Goal: Information Seeking & Learning: Check status

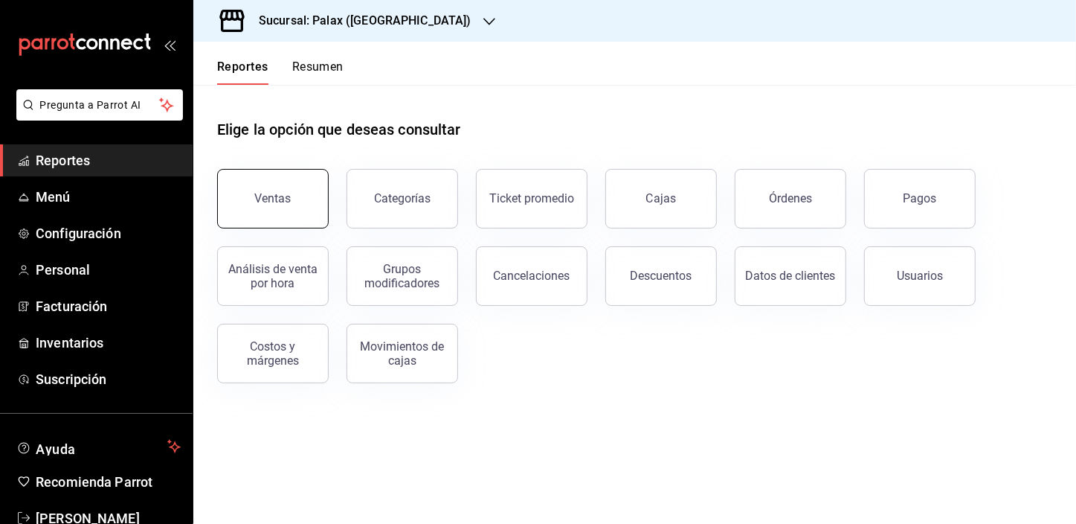
click at [312, 199] on button "Ventas" at bounding box center [273, 199] width 112 height 60
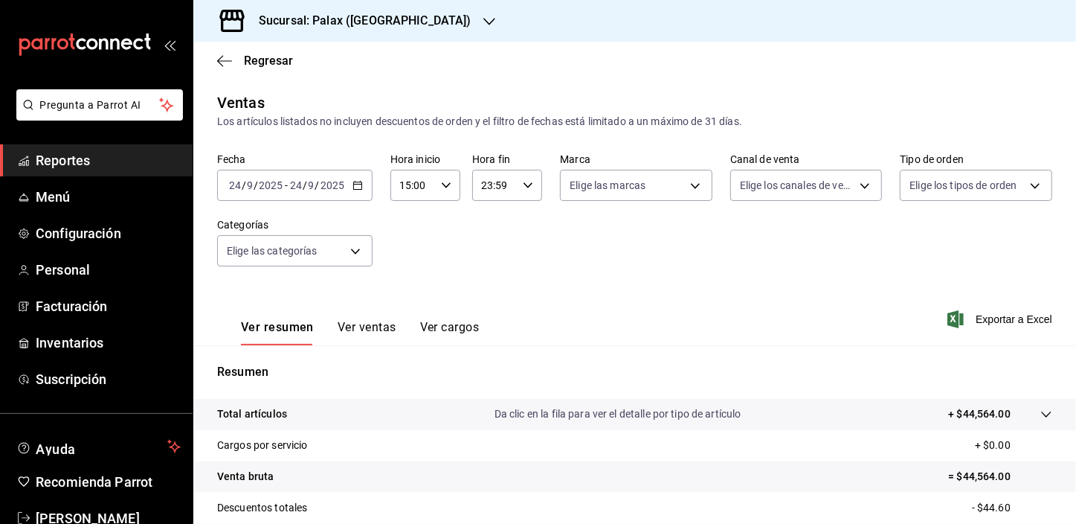
click at [443, 184] on icon "button" at bounding box center [446, 185] width 10 height 10
drag, startPoint x: 411, startPoint y: 306, endPoint x: 545, endPoint y: 228, distance: 155.7
click at [410, 306] on span "23" at bounding box center [406, 307] width 11 height 12
type input "23:00"
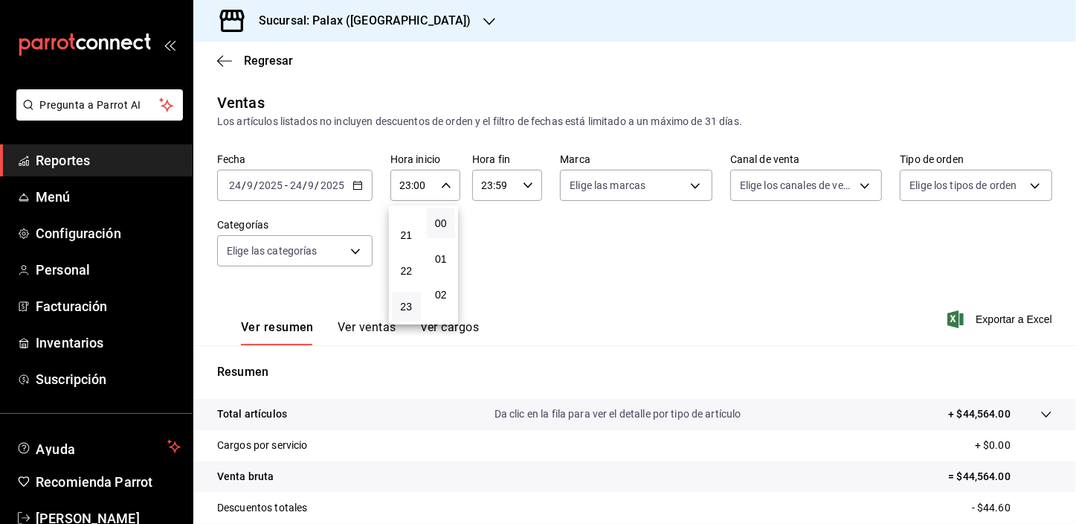
click at [405, 309] on span "23" at bounding box center [406, 307] width 11 height 12
click at [359, 184] on div at bounding box center [538, 262] width 1076 height 524
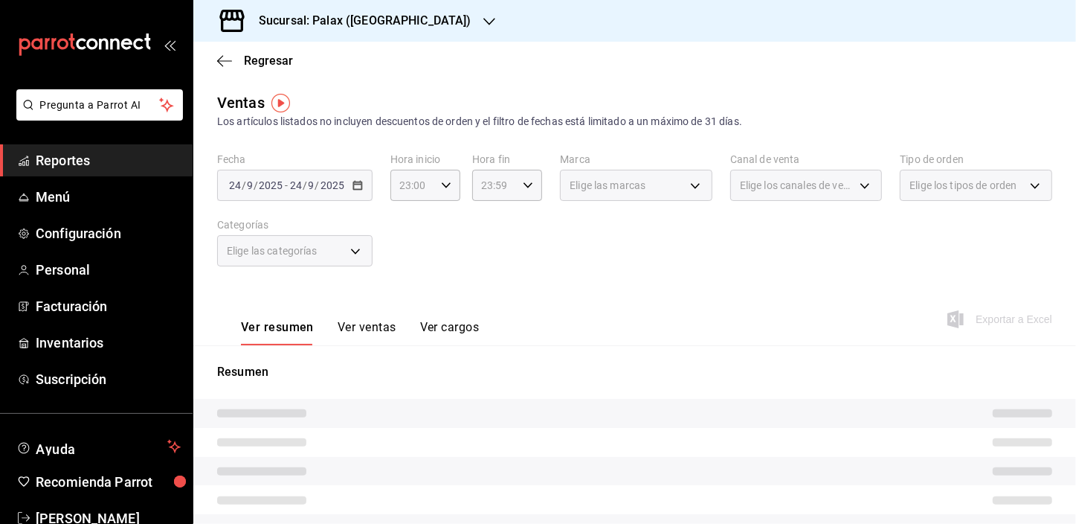
click at [357, 189] on div at bounding box center [538, 262] width 1076 height 524
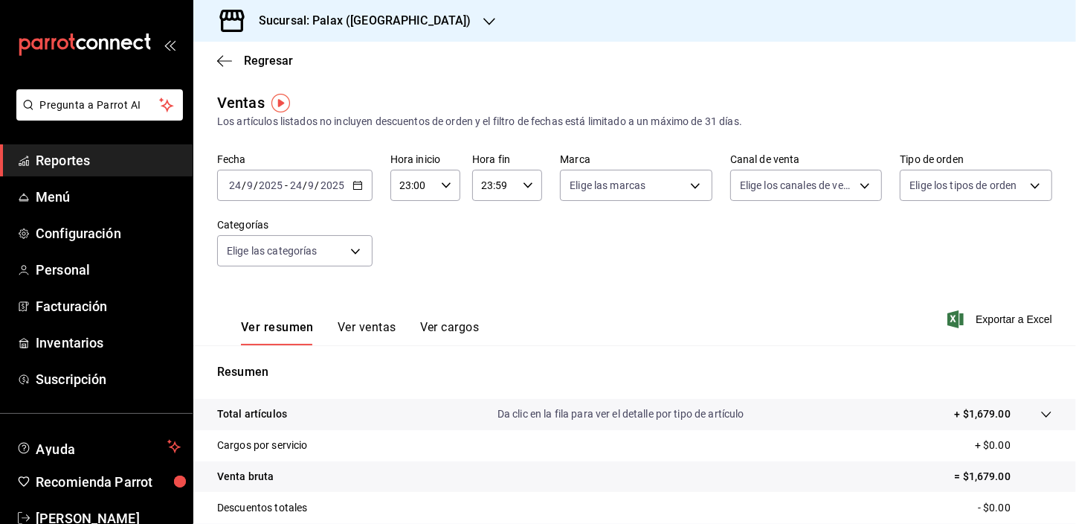
click at [355, 191] on div "[DATE] [DATE] - [DATE] [DATE]" at bounding box center [294, 185] width 155 height 31
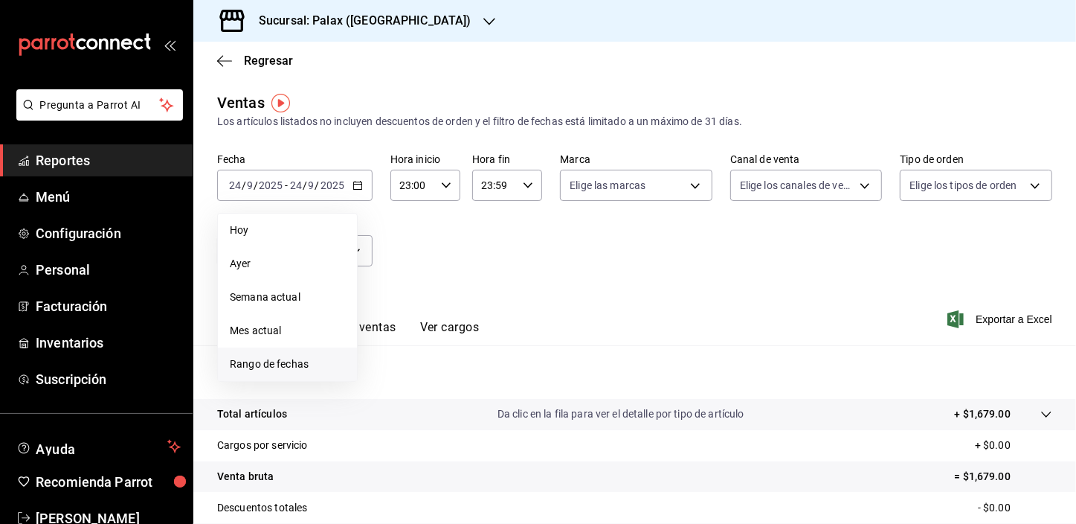
click at [277, 360] on span "Rango de fechas" at bounding box center [287, 364] width 115 height 16
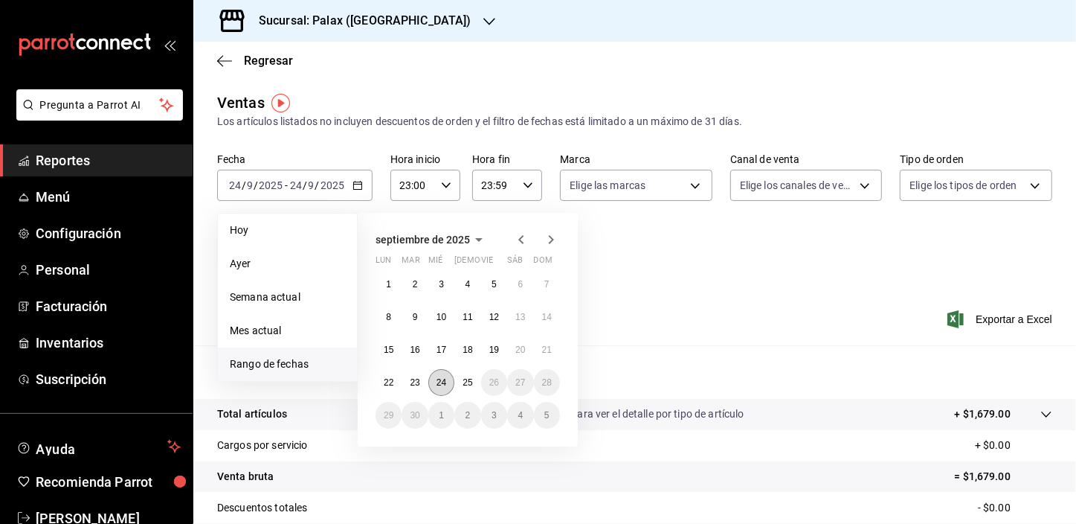
click at [440, 382] on abbr "24" at bounding box center [442, 382] width 10 height 10
click at [463, 381] on abbr "25" at bounding box center [468, 382] width 10 height 10
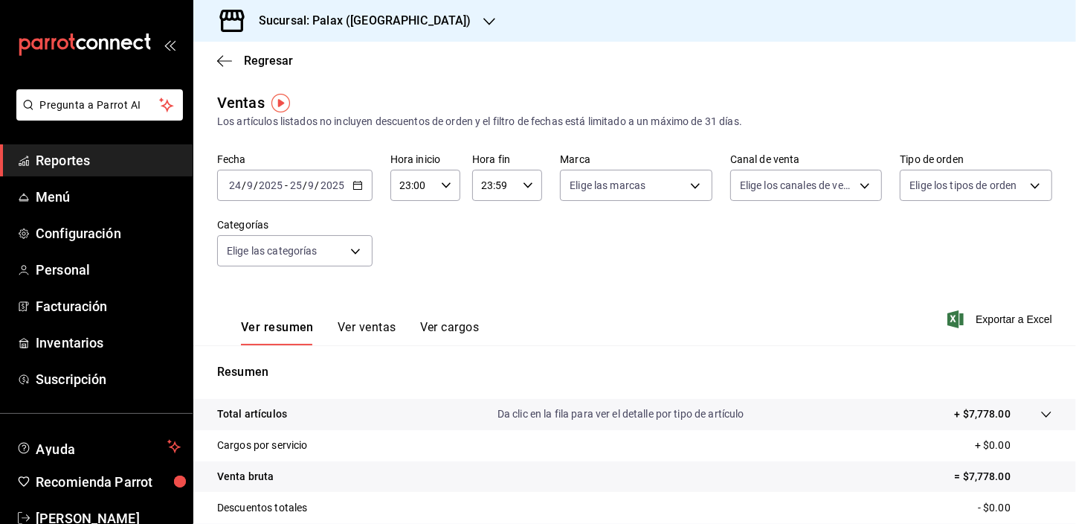
click at [526, 180] on icon "button" at bounding box center [528, 185] width 10 height 10
click at [489, 273] on span "07" at bounding box center [487, 272] width 11 height 12
type input "07:59"
click at [689, 187] on div at bounding box center [538, 262] width 1076 height 524
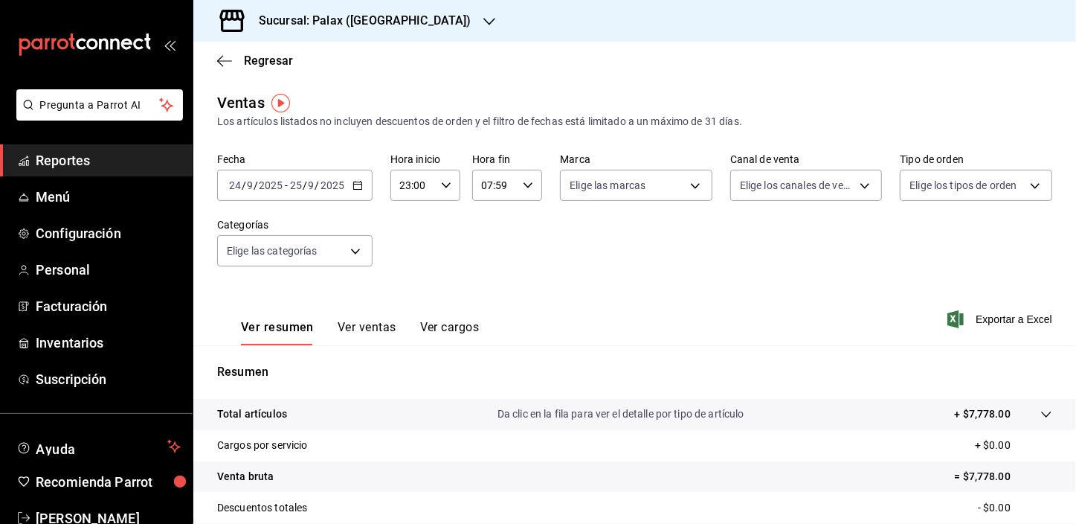
click at [689, 187] on body "Pregunta a Parrot AI Reportes Menú Configuración Personal Facturación Inventari…" at bounding box center [538, 262] width 1076 height 524
click at [578, 242] on input "checkbox" at bounding box center [573, 243] width 13 height 13
checkbox input "true"
type input "8510d572-c45f-4696-9a08-afbf2d111022"
checkbox input "true"
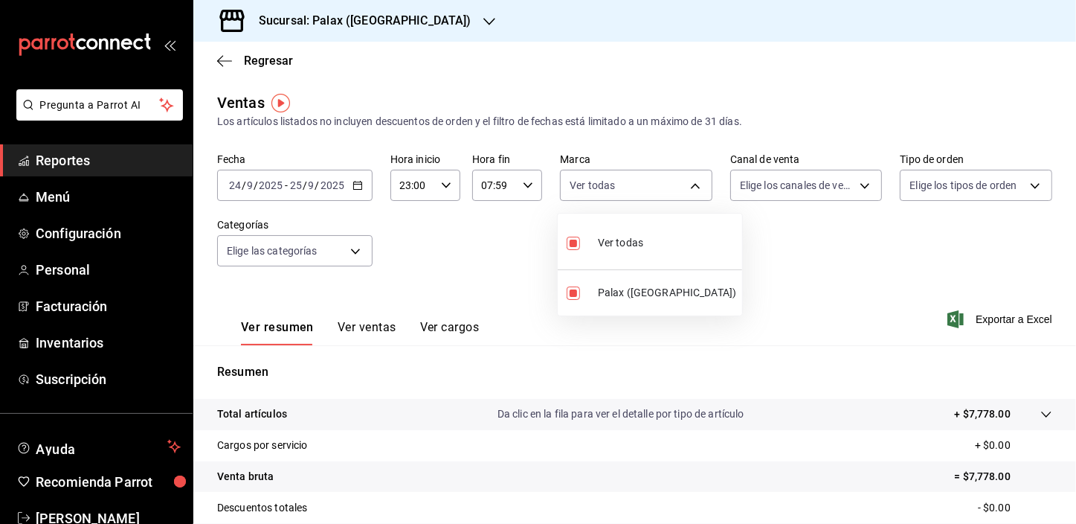
click at [854, 184] on div at bounding box center [538, 262] width 1076 height 524
click at [854, 184] on body "Pregunta a Parrot AI Reportes Menú Configuración Personal Facturación Inventari…" at bounding box center [538, 262] width 1076 height 524
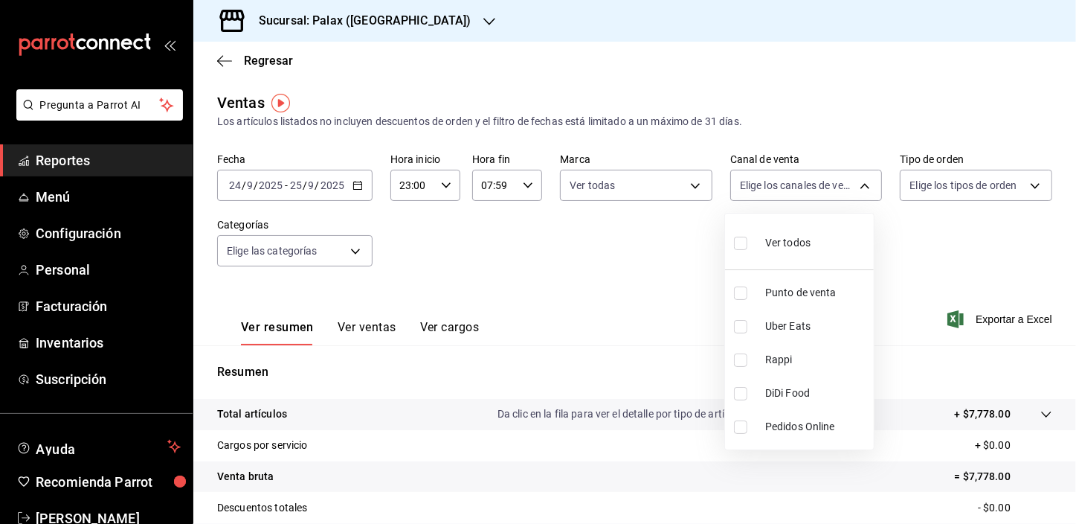
click at [743, 239] on input "checkbox" at bounding box center [740, 243] width 13 height 13
checkbox input "true"
type input "PARROT,UBER_EATS,RAPPI,DIDI_FOOD,ONLINE"
checkbox input "true"
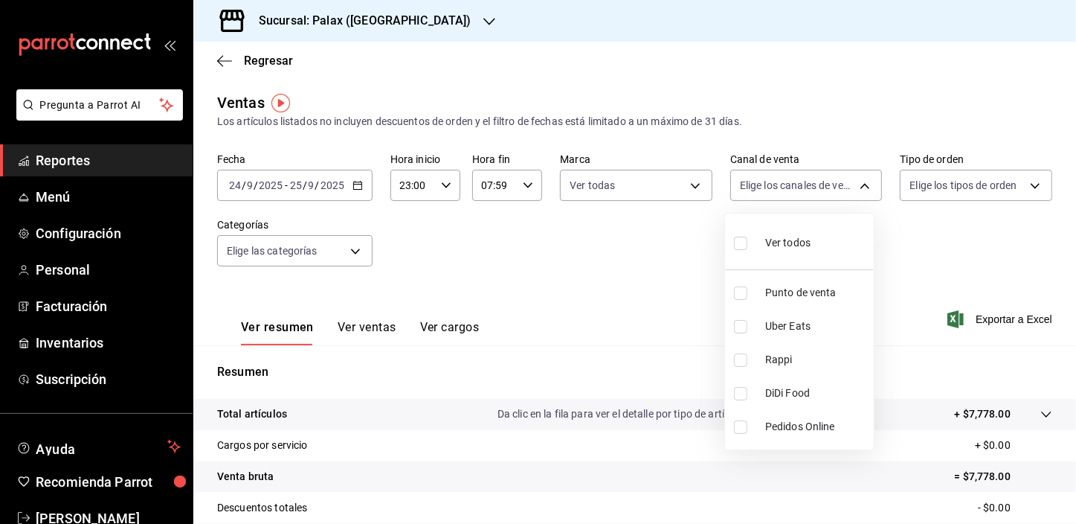
checkbox input "true"
click at [1027, 183] on div at bounding box center [538, 262] width 1076 height 524
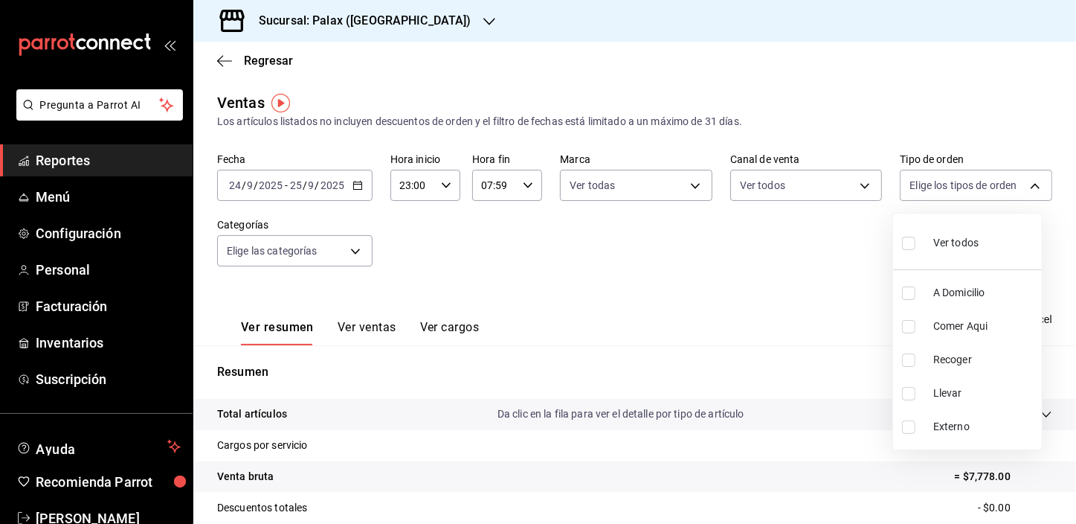
click at [1025, 182] on body "Pregunta a Parrot AI Reportes Menú Configuración Personal Facturación Inventari…" at bounding box center [538, 262] width 1076 height 524
drag, startPoint x: 913, startPoint y: 240, endPoint x: 513, endPoint y: 210, distance: 400.6
click at [912, 240] on input "checkbox" at bounding box center [908, 243] width 13 height 13
checkbox input "true"
type input "6d325fbd-53e7-4f6b-8d89-6356796c0e8d,b8c2ff7f-0c1f-4fef-80cf-bc155c6bbc3b,a732b…"
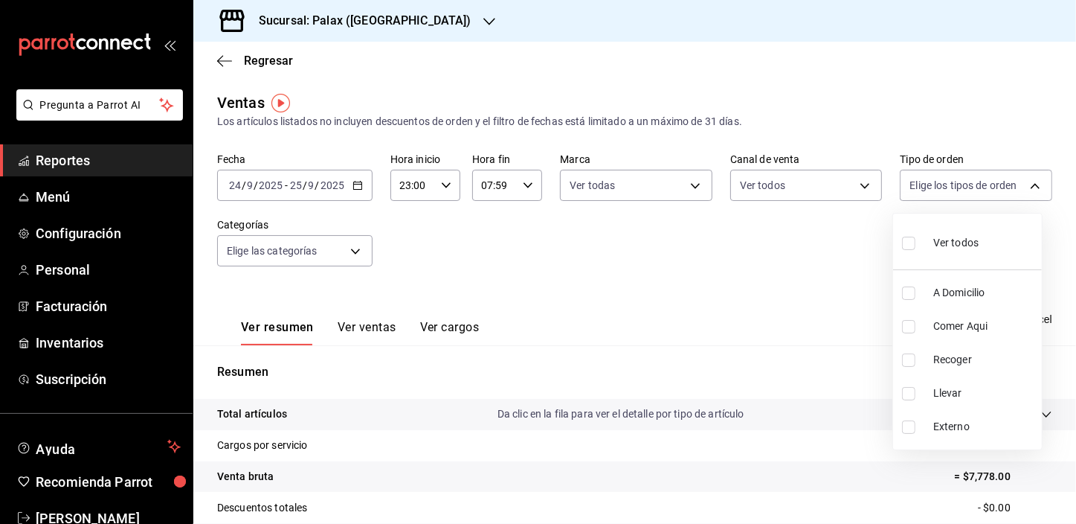
checkbox input "true"
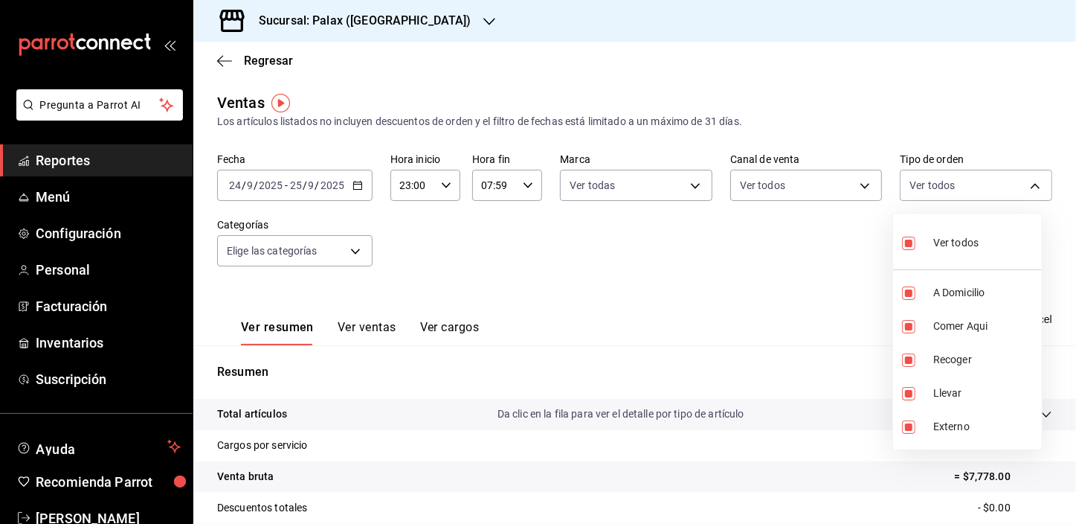
click at [352, 246] on div at bounding box center [538, 262] width 1076 height 524
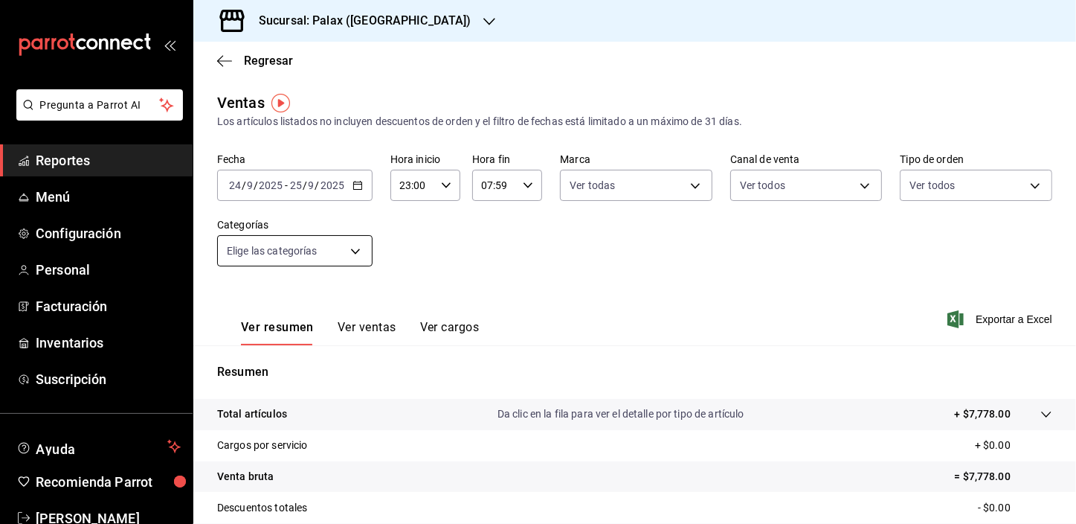
click at [355, 253] on body "Pregunta a Parrot AI Reportes Menú Configuración Personal Facturación Inventari…" at bounding box center [538, 262] width 1076 height 524
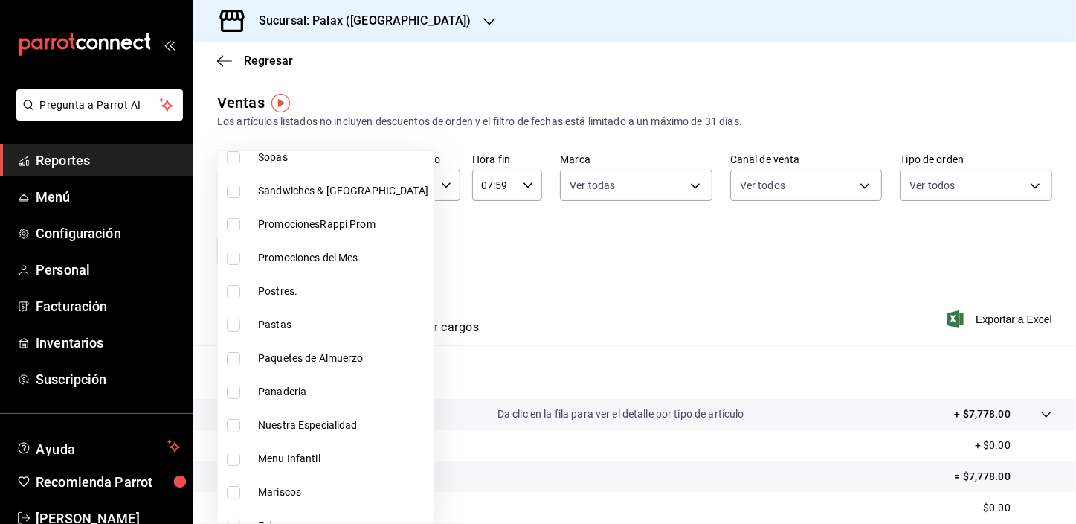
scroll to position [135, 0]
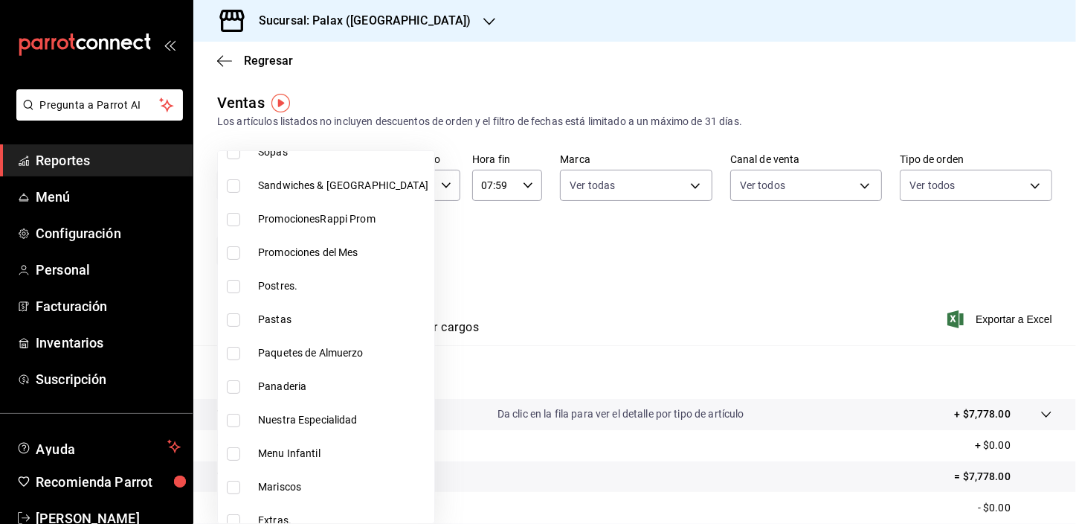
click at [234, 283] on input "checkbox" at bounding box center [233, 286] width 13 height 13
checkbox input "true"
type input "5f074bd3-619d-4e10-94fa-620713841d38"
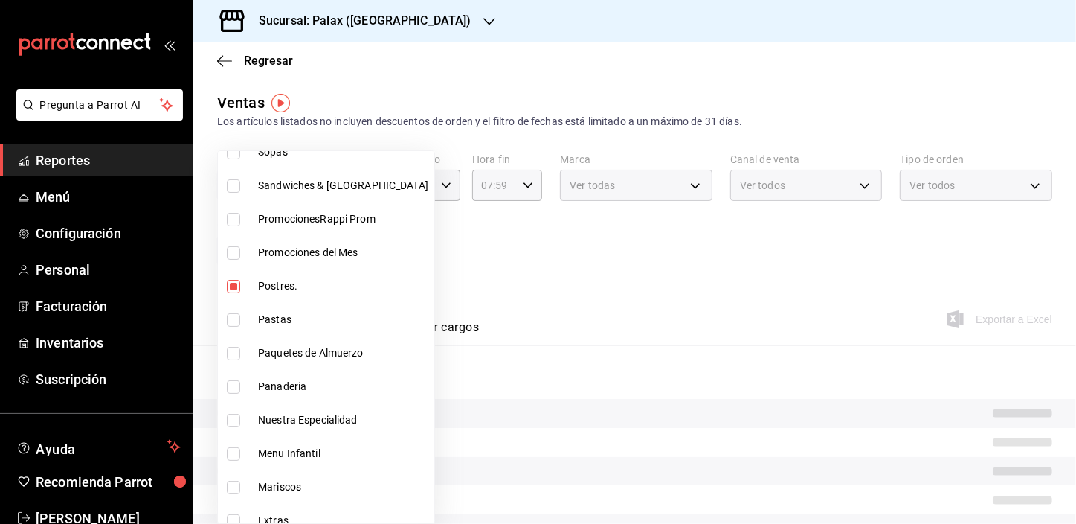
click at [233, 383] on input "checkbox" at bounding box center [233, 386] width 13 height 13
checkbox input "true"
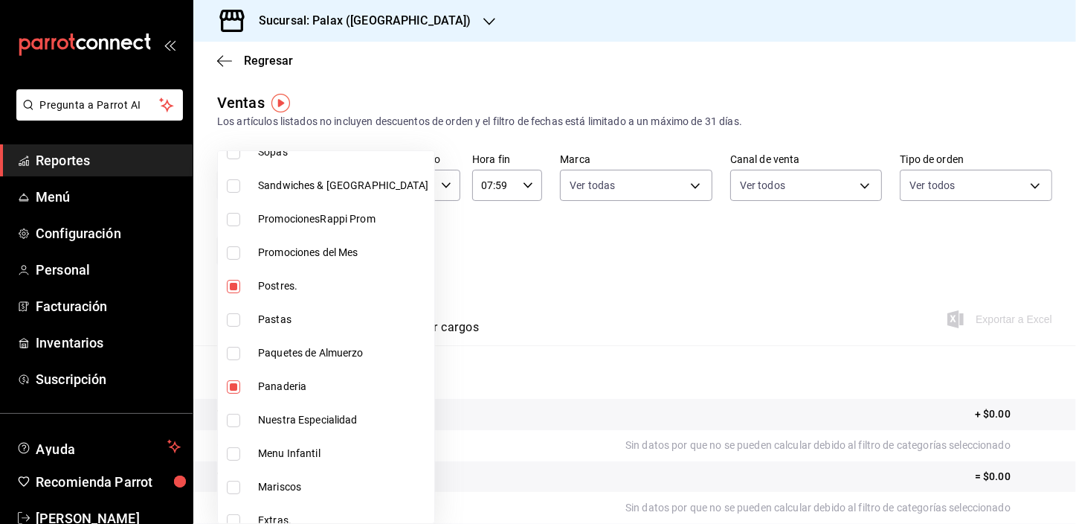
type input "5f074bd3-619d-4e10-94fa-620713841d38,90d14028-a2c9-4fb8-b762-41d9ea373592"
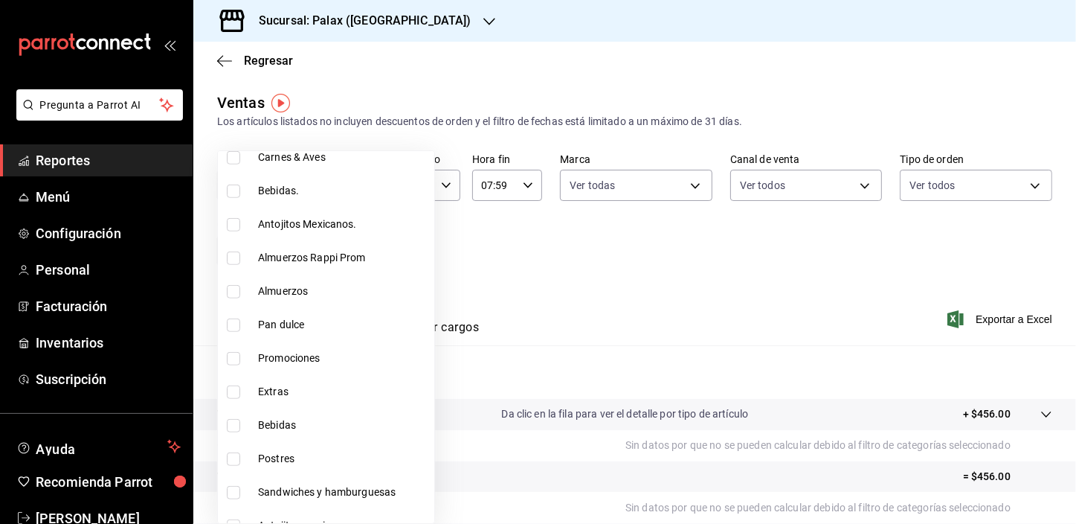
scroll to position [744, 0]
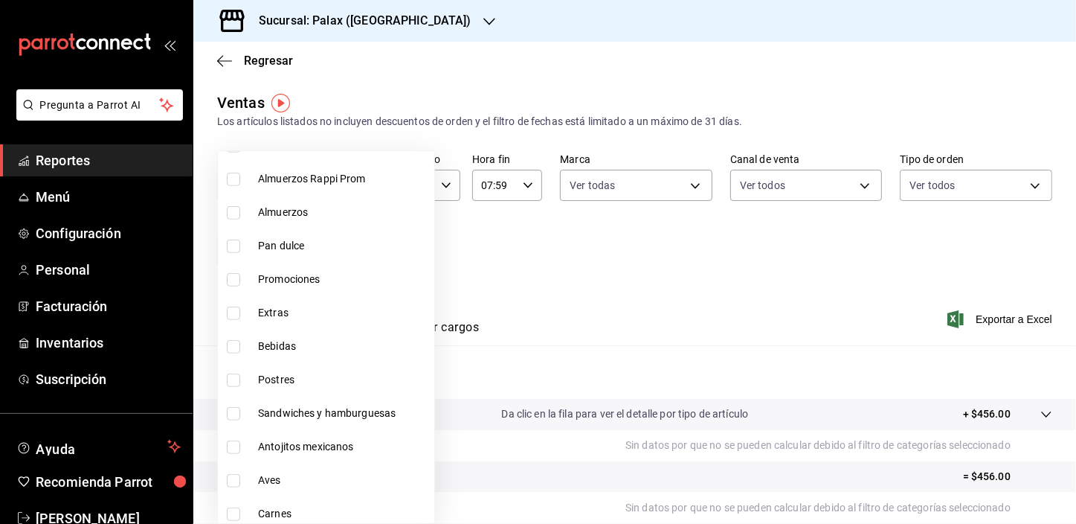
click at [231, 374] on input "checkbox" at bounding box center [233, 379] width 13 height 13
checkbox input "true"
type input "5f074bd3-619d-4e10-94fa-620713841d38,90d14028-a2c9-4fb8-b762-41d9ea373592,4f2f0…"
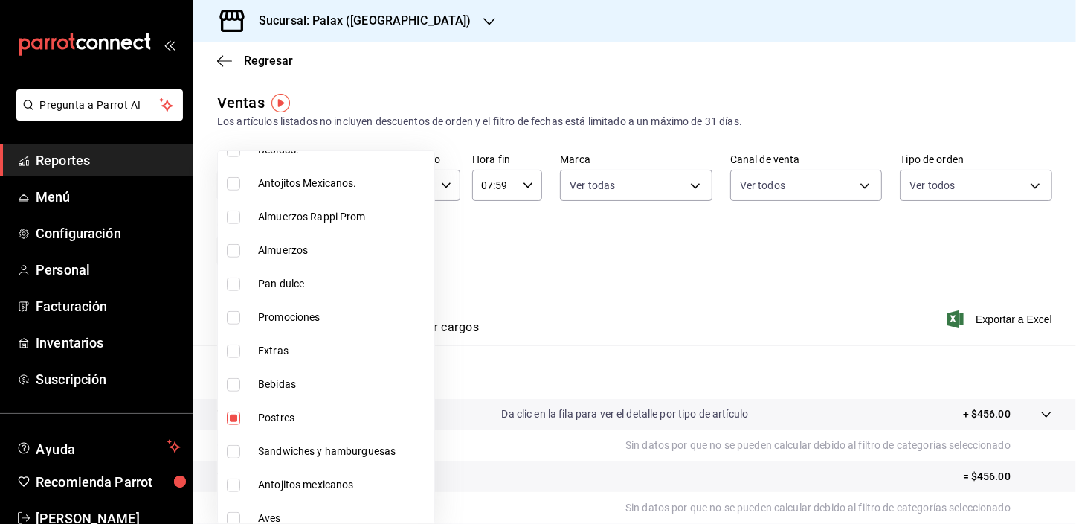
scroll to position [681, 0]
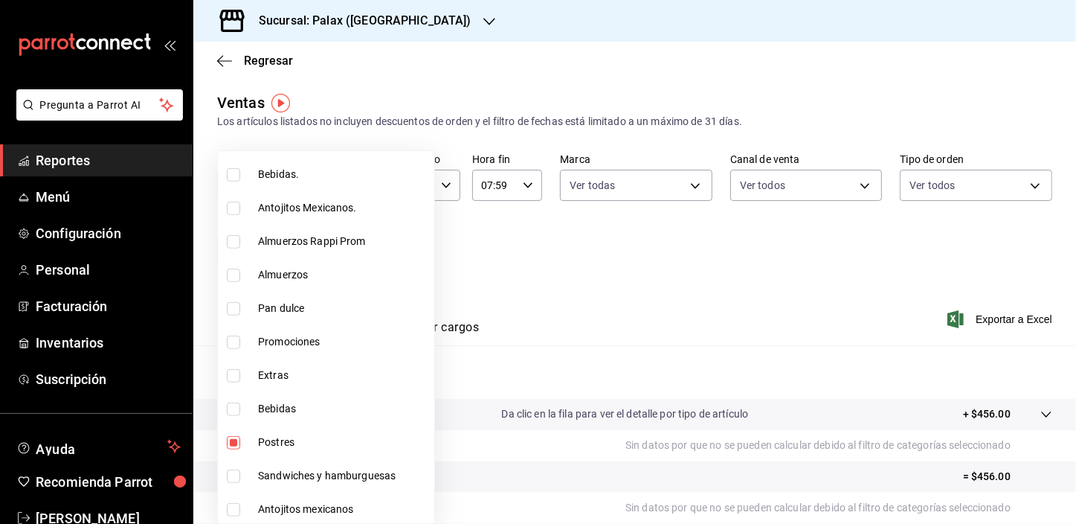
click at [232, 308] on input "checkbox" at bounding box center [233, 308] width 13 height 13
checkbox input "true"
type input "5f074bd3-619d-4e10-94fa-620713841d38,90d14028-a2c9-4fb8-b762-41d9ea373592,4f2f0…"
click at [508, 245] on div at bounding box center [538, 262] width 1076 height 524
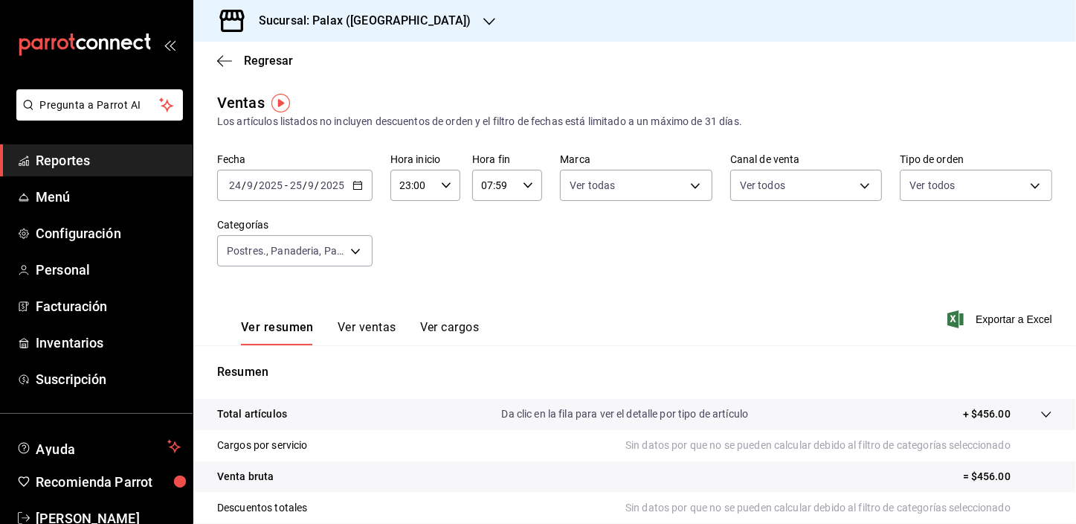
click at [368, 330] on button "Ver ventas" at bounding box center [367, 332] width 59 height 25
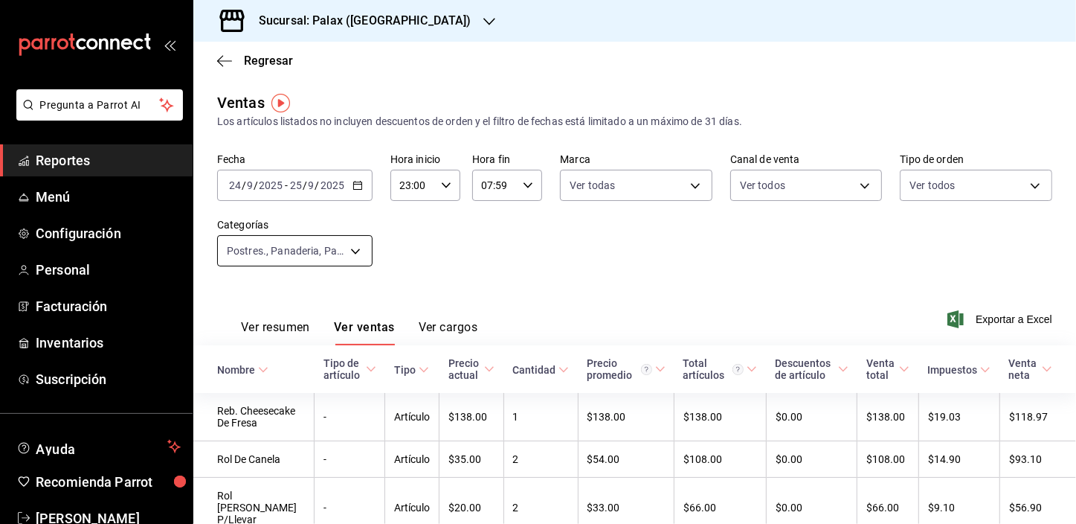
click at [359, 253] on body "Pregunta a Parrot AI Reportes Menú Configuración Personal Facturación Inventari…" at bounding box center [538, 262] width 1076 height 524
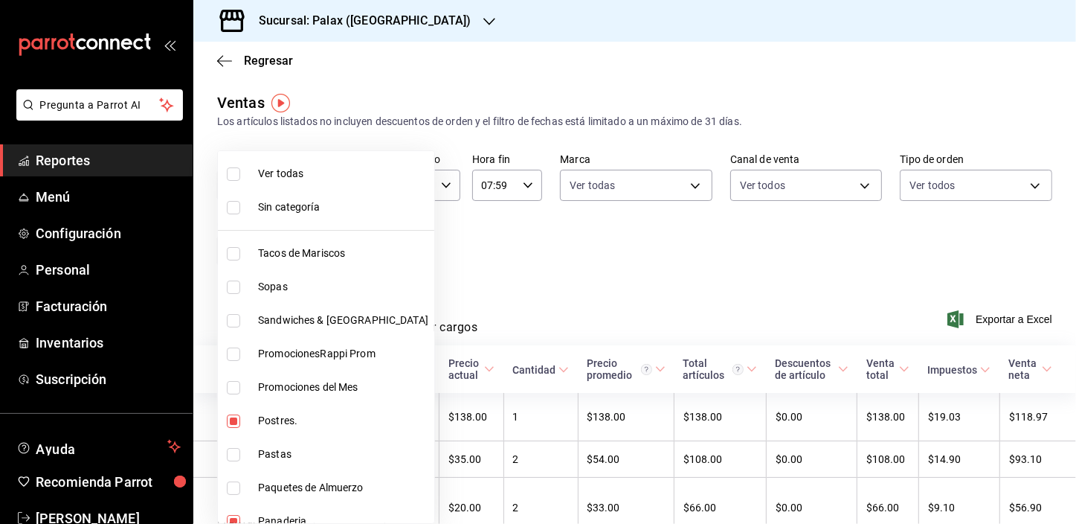
click at [233, 420] on input "checkbox" at bounding box center [233, 420] width 13 height 13
checkbox input "false"
type input "90d14028-a2c9-4fb8-b762-41d9ea373592,4f2f0c23-db3d-4db8-ae30-dd709ccfaad2,a0032…"
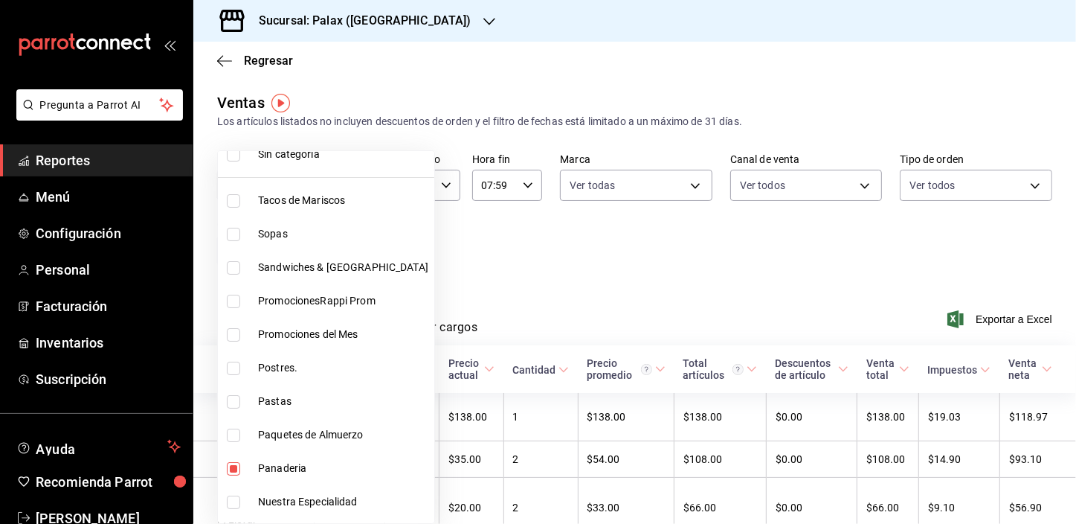
scroll to position [135, 0]
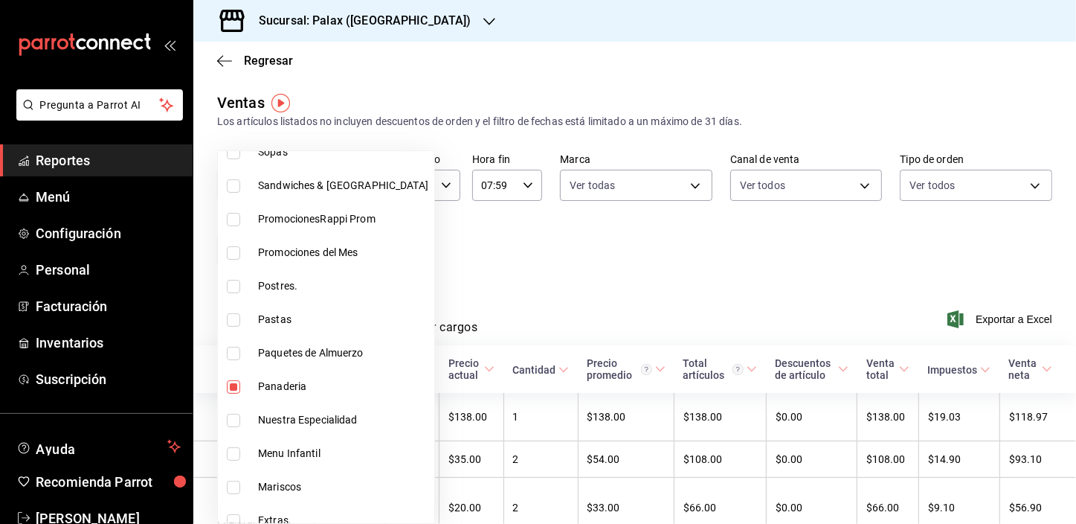
click at [233, 380] on input "checkbox" at bounding box center [233, 386] width 13 height 13
checkbox input "false"
type input "4f2f0c23-db3d-4db8-ae30-dd709ccfaad2,a0032ace-f936-4bce-ae72-52a9a3fd0e48"
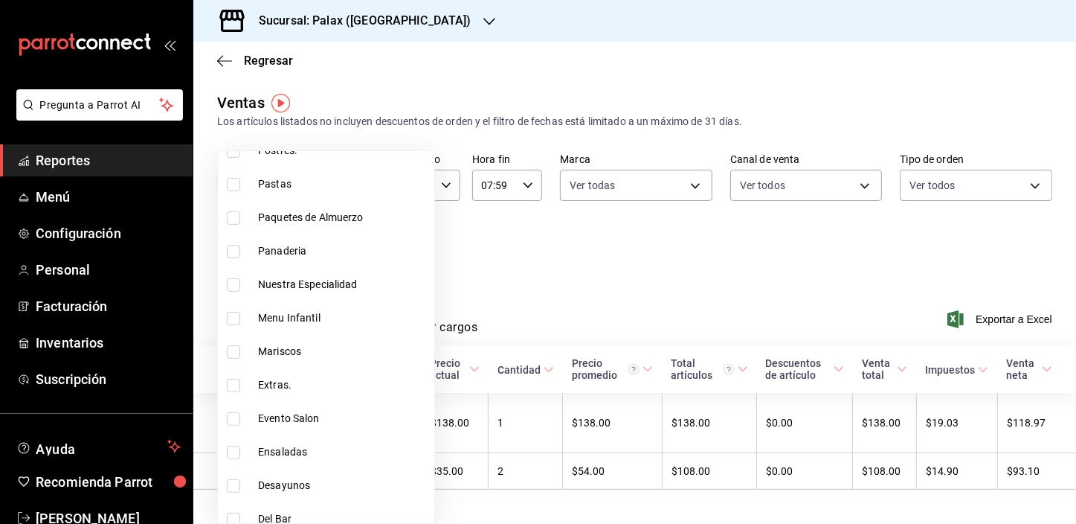
scroll to position [338, 0]
click at [230, 452] on input "checkbox" at bounding box center [233, 451] width 13 height 13
checkbox input "true"
type input "4f2f0c23-db3d-4db8-ae30-dd709ccfaad2,a0032ace-f936-4bce-ae72-52a9a3fd0e48,e5fa1…"
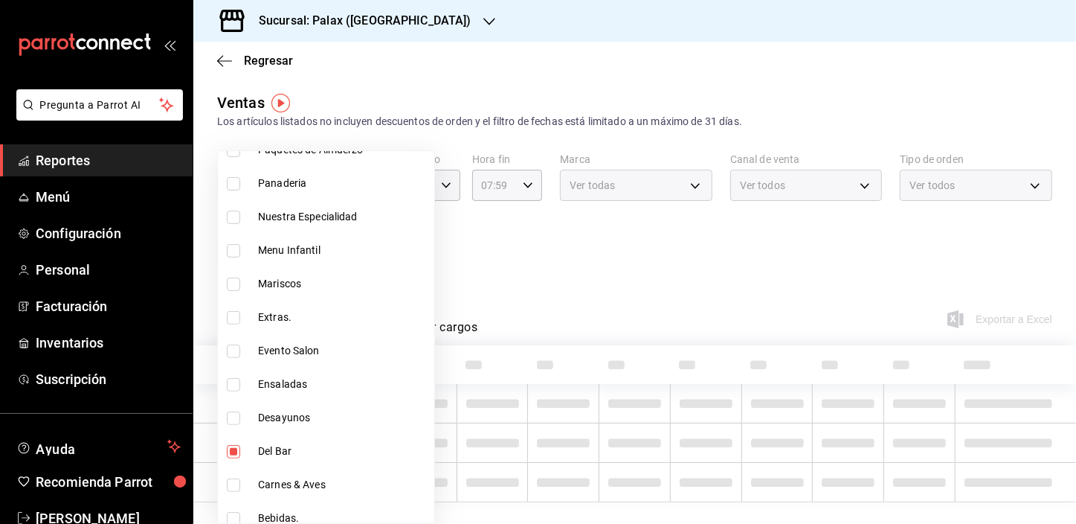
scroll to position [473, 0]
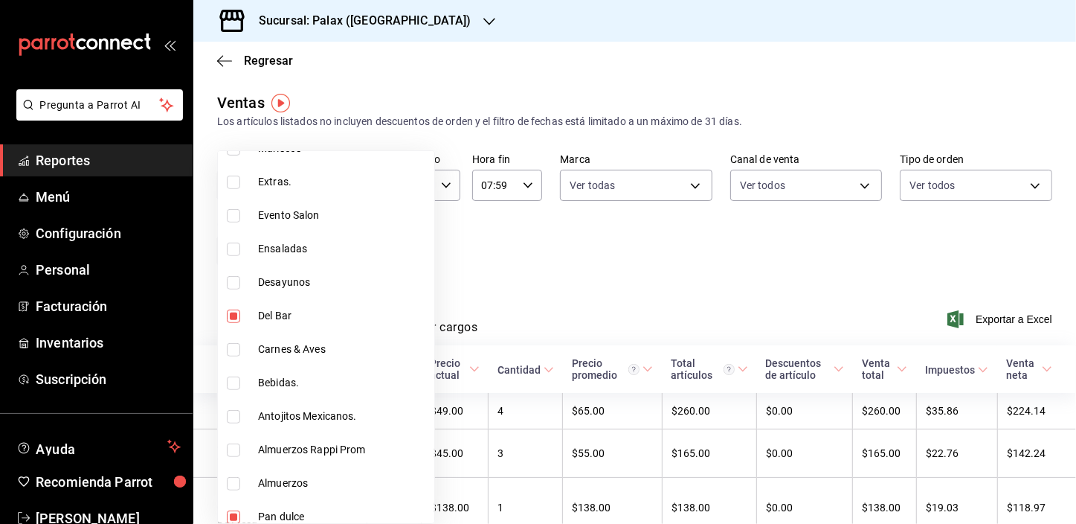
click at [237, 382] on input "checkbox" at bounding box center [233, 382] width 13 height 13
checkbox input "true"
type input "4f2f0c23-db3d-4db8-ae30-dd709ccfaad2,a0032ace-f936-4bce-ae72-52a9a3fd0e48,e5fa1…"
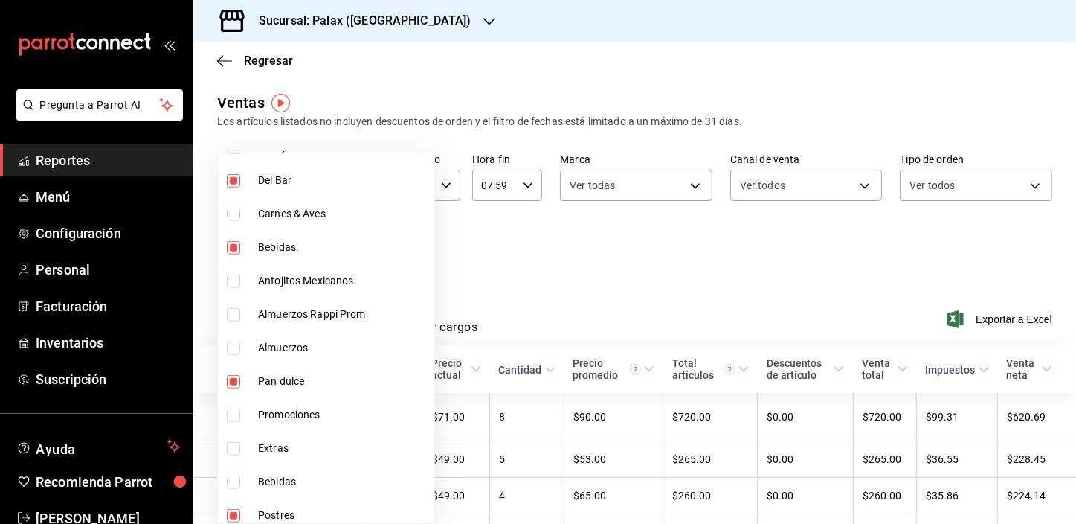
click at [233, 381] on input "checkbox" at bounding box center [233, 381] width 13 height 13
checkbox input "false"
type input "4f2f0c23-db3d-4db8-ae30-dd709ccfaad2,e5fa14e2-c7bb-4afd-b0cf-6d1a2447c4a1,4b821…"
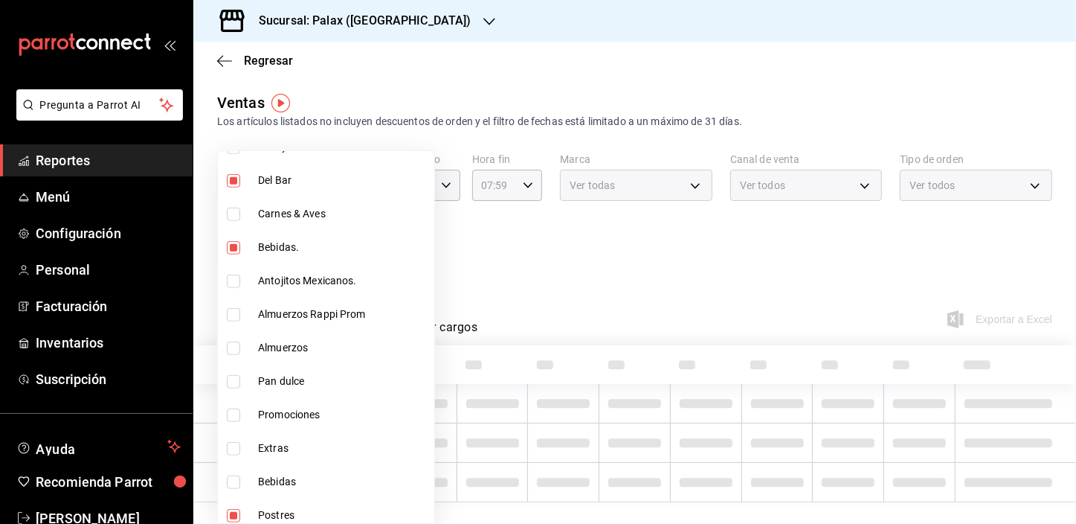
click at [234, 480] on input "checkbox" at bounding box center [233, 481] width 13 height 13
checkbox input "true"
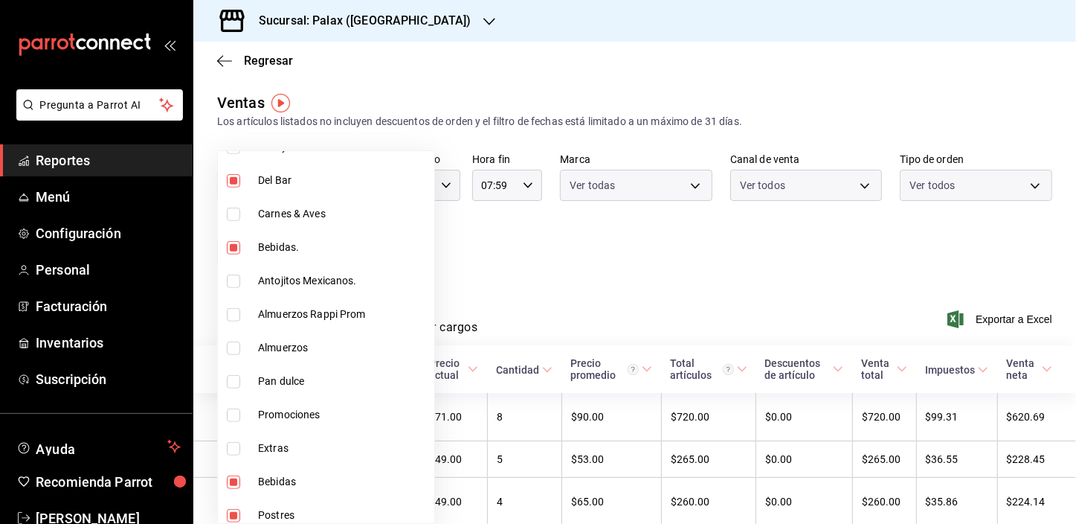
type input "4f2f0c23-db3d-4db8-ae30-dd709ccfaad2,e5fa14e2-c7bb-4afd-b0cf-6d1a2447c4a1,4b821…"
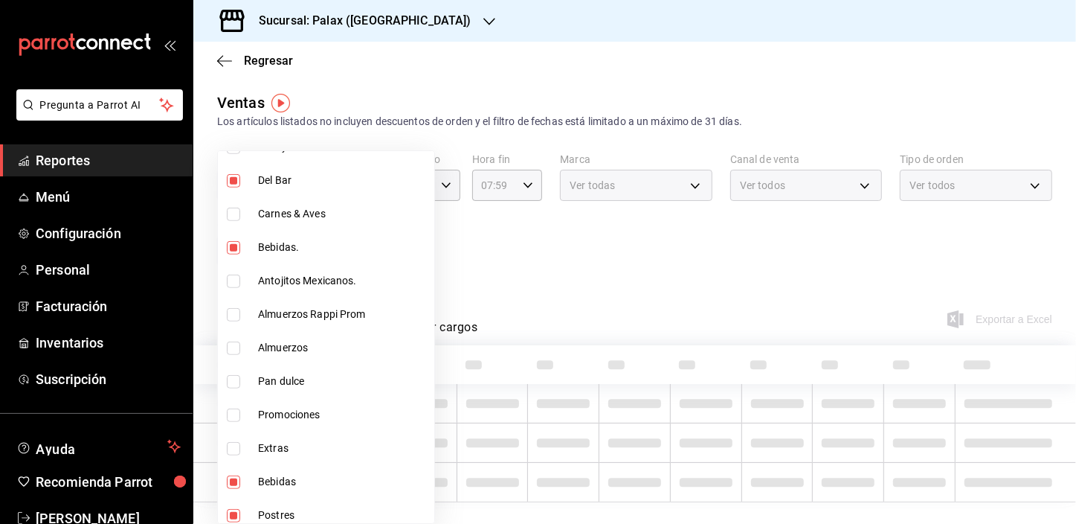
click at [237, 513] on input "checkbox" at bounding box center [233, 515] width 13 height 13
checkbox input "false"
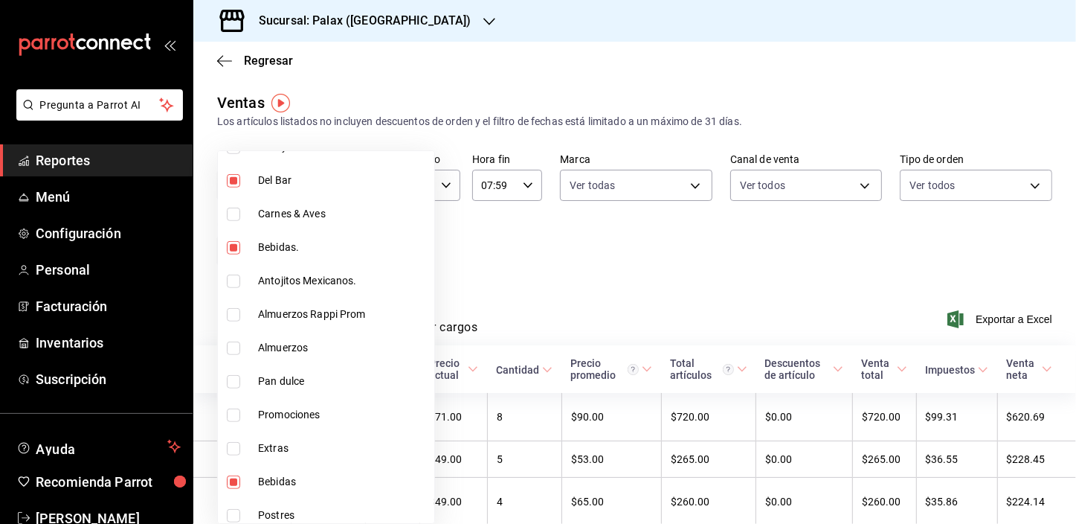
click at [493, 259] on div at bounding box center [538, 262] width 1076 height 524
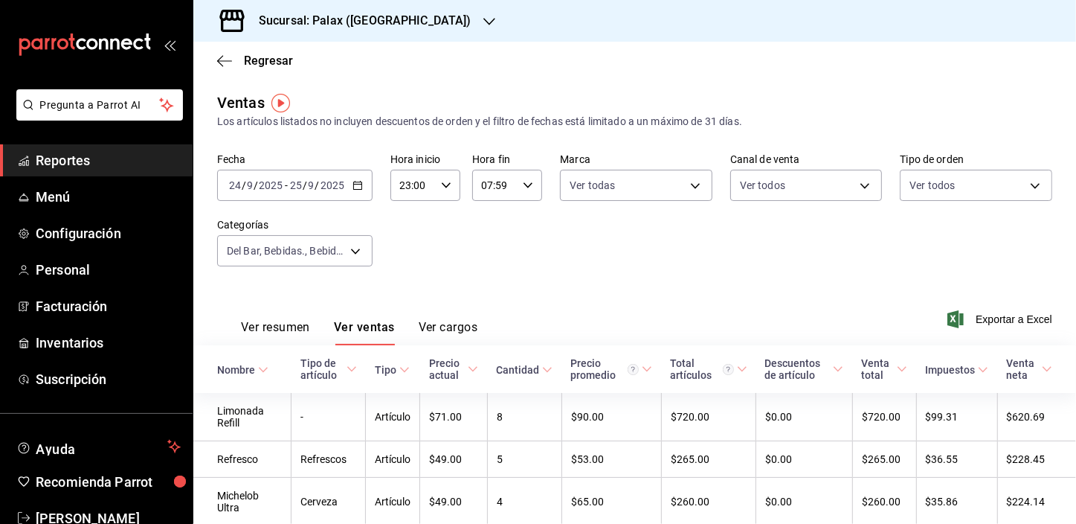
click at [380, 325] on button "Ver ventas" at bounding box center [364, 332] width 61 height 25
click at [353, 246] on body "Pregunta a Parrot AI Reportes Menú Configuración Personal Facturación Inventari…" at bounding box center [538, 262] width 1076 height 524
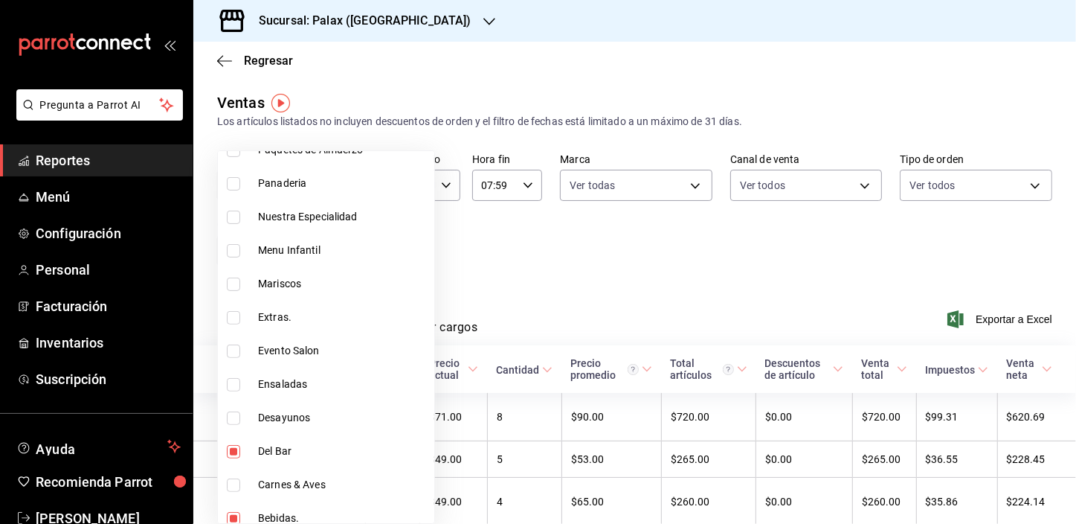
scroll to position [405, 0]
click at [233, 474] on li "Antojitos Mexicanos." at bounding box center [326, 483] width 216 height 33
type input "e5fa14e2-c7bb-4afd-b0cf-6d1a2447c4a1,4b82141e-e12f-4992-9202-ab169af21a46,298ad…"
checkbox input "true"
click at [233, 439] on li "Bebidas." at bounding box center [326, 450] width 216 height 33
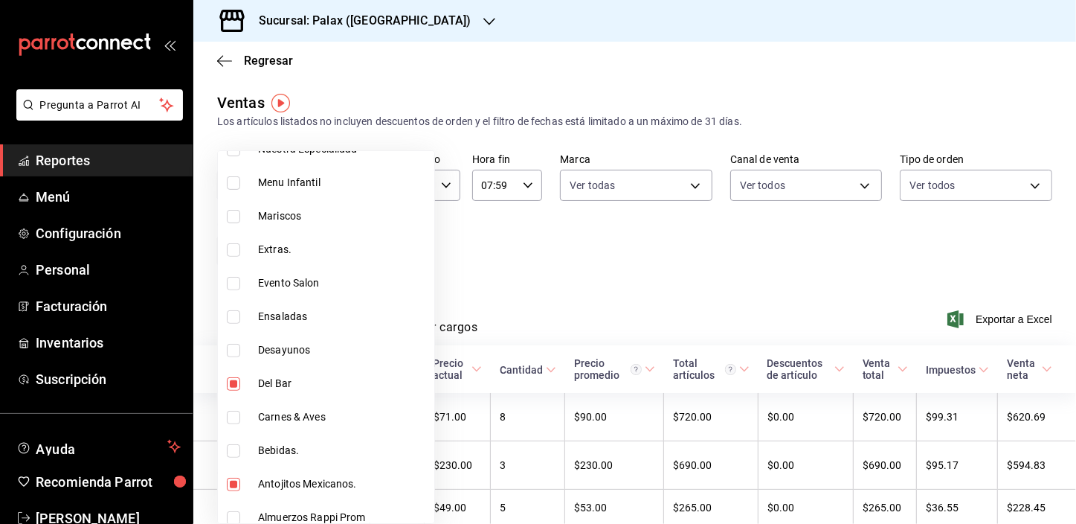
type input "e5fa14e2-c7bb-4afd-b0cf-6d1a2447c4a1,298ad22d-d191-4db8-803f-5c79ba81ed50,835ba…"
checkbox input "false"
click at [234, 388] on input "checkbox" at bounding box center [233, 383] width 13 height 13
checkbox input "false"
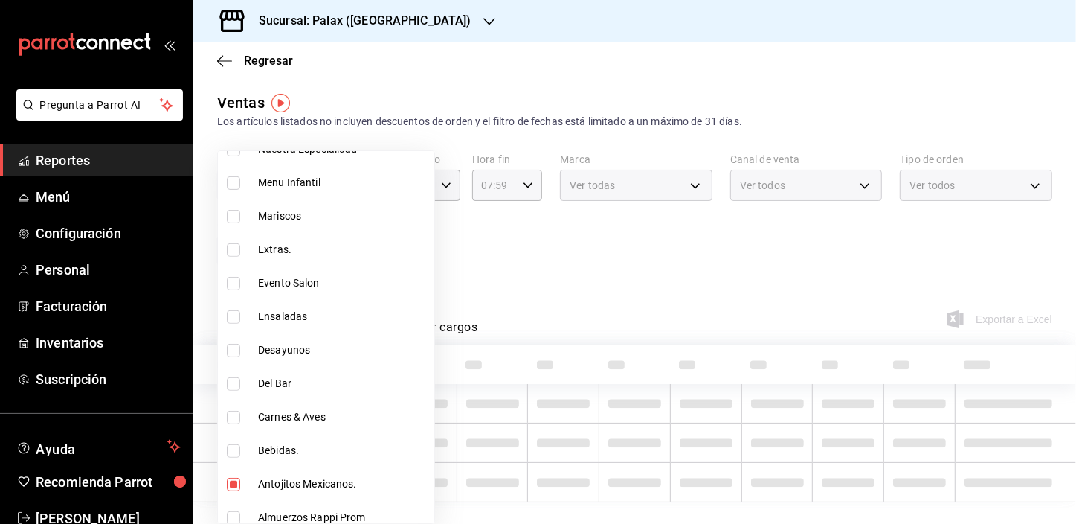
type input "298ad22d-d191-4db8-803f-5c79ba81ed50,835bae4d-00d1-4292-acff-d249e8f21cd4"
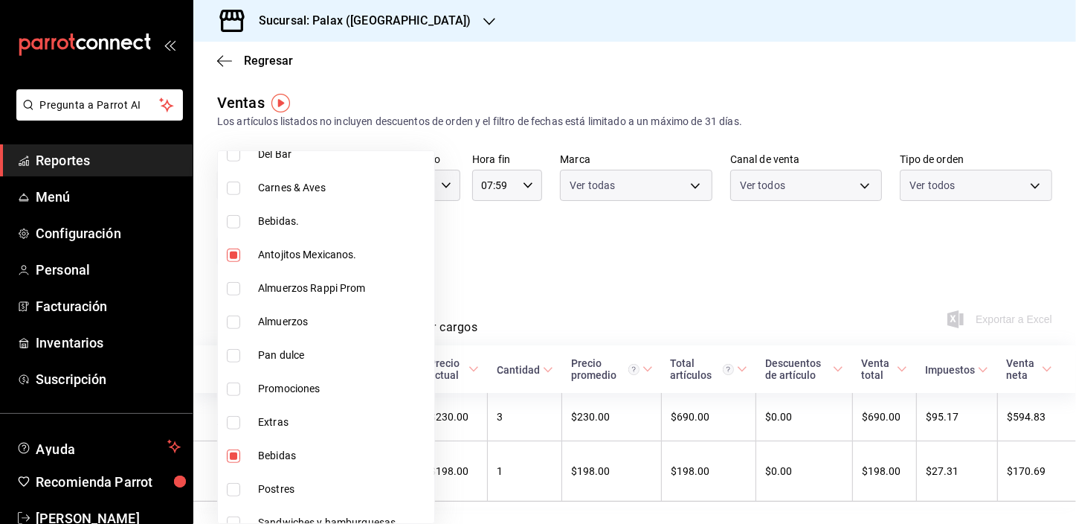
scroll to position [676, 0]
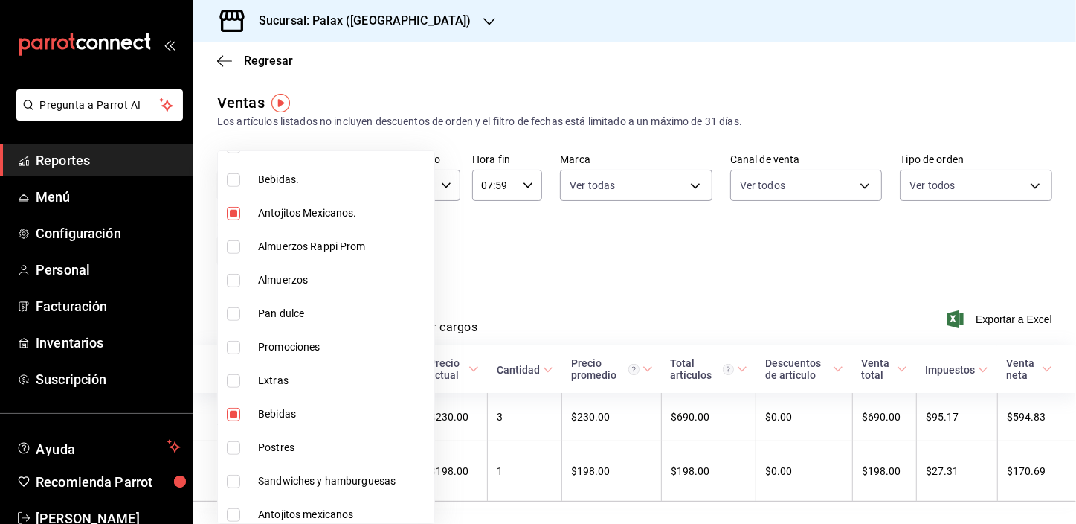
click at [231, 413] on input "checkbox" at bounding box center [233, 414] width 13 height 13
checkbox input "false"
type input "835bae4d-00d1-4292-acff-d249e8f21cd4"
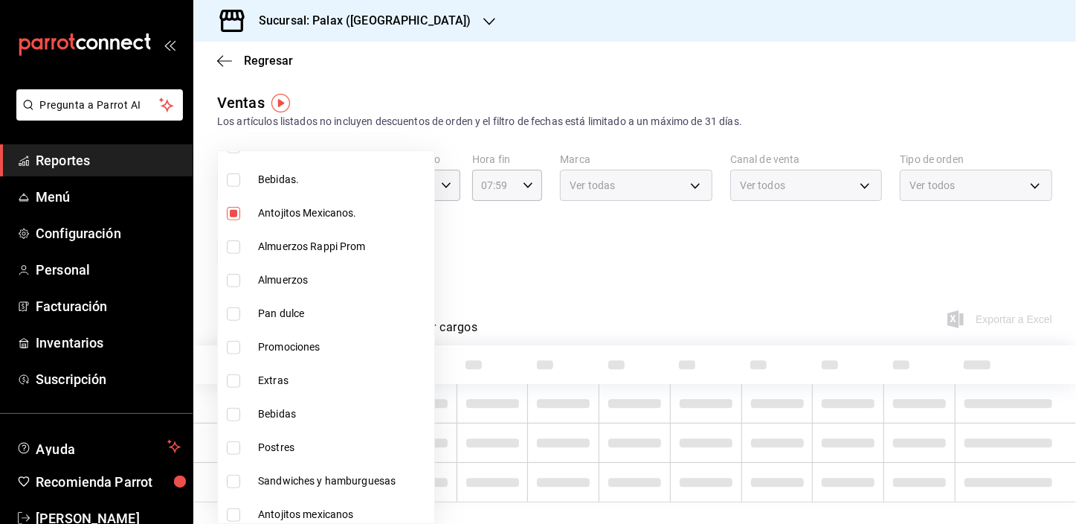
click at [577, 250] on div at bounding box center [538, 262] width 1076 height 524
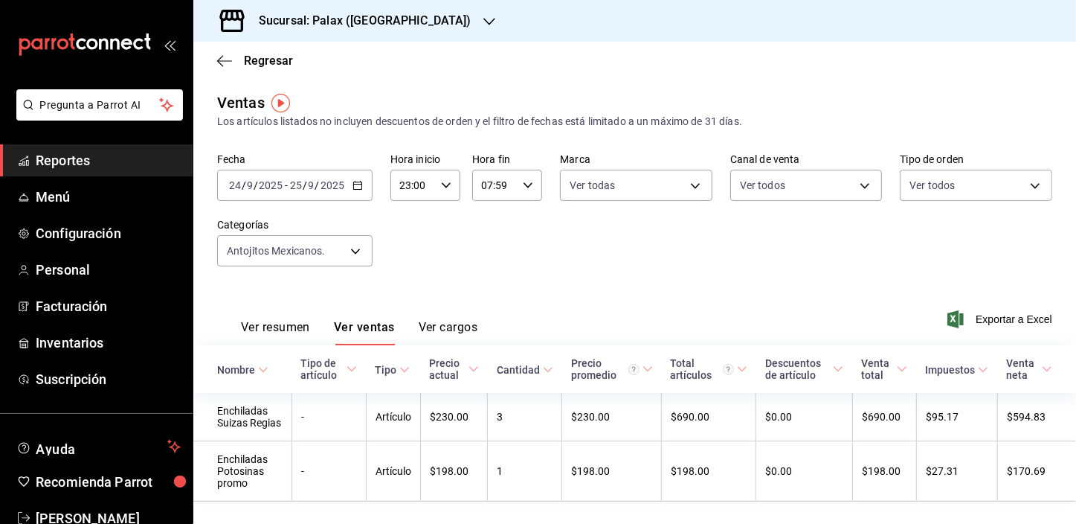
click at [379, 332] on button "Ver ventas" at bounding box center [364, 332] width 61 height 25
